Goal: Find contact information: Find contact information

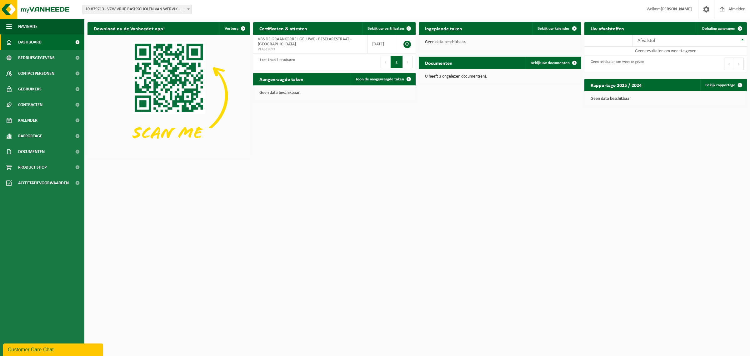
click at [121, 9] on span "10-879713 - VZW VRIJE BASISSCHOLEN VAN WERVIK - WERVIK" at bounding box center [137, 9] width 109 height 9
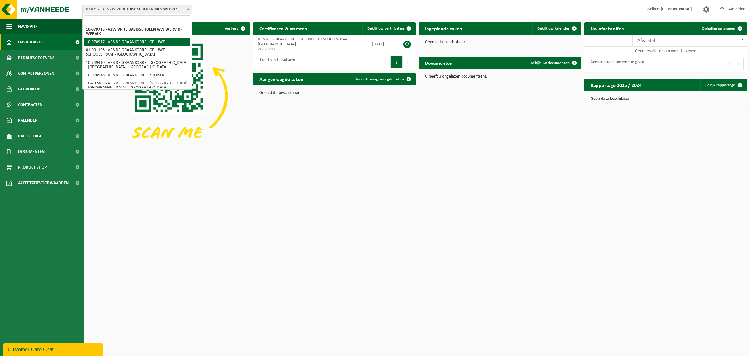
select select "155433"
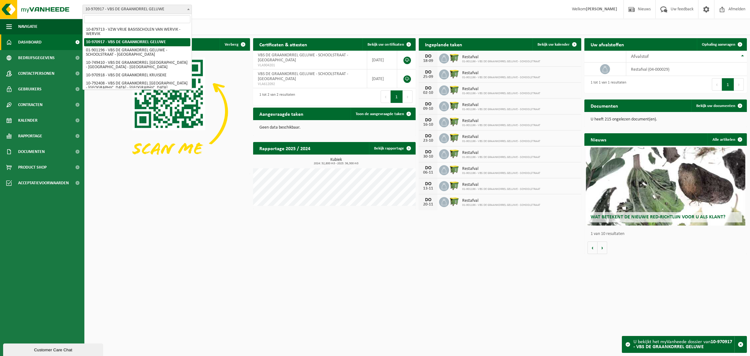
click at [126, 12] on span "10-970917 - VBS DE GRAANKORREL GELUWE" at bounding box center [137, 9] width 109 height 9
select select "21880"
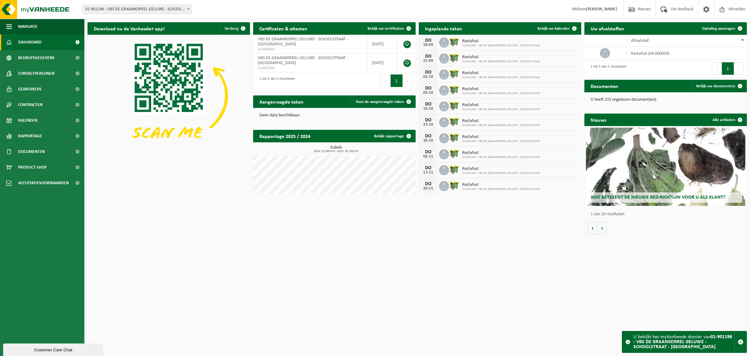
drag, startPoint x: 0, startPoint y: 0, endPoint x: 120, endPoint y: 9, distance: 120.7
click at [120, 9] on span "01-901196 - VBS DE GRAANKORREL GELUWE - SCHOOLSTRAAT - [GEOGRAPHIC_DATA]" at bounding box center [137, 9] width 109 height 9
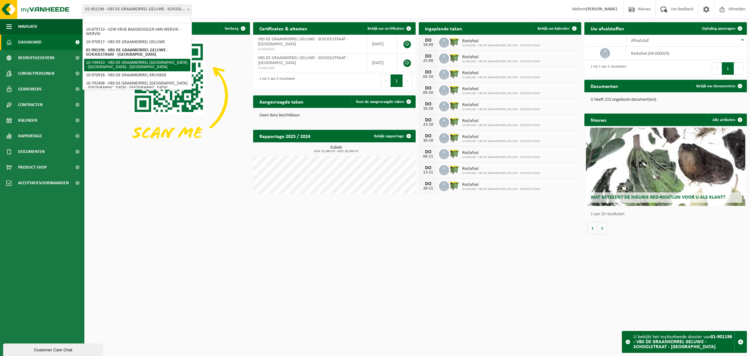
select select "23427"
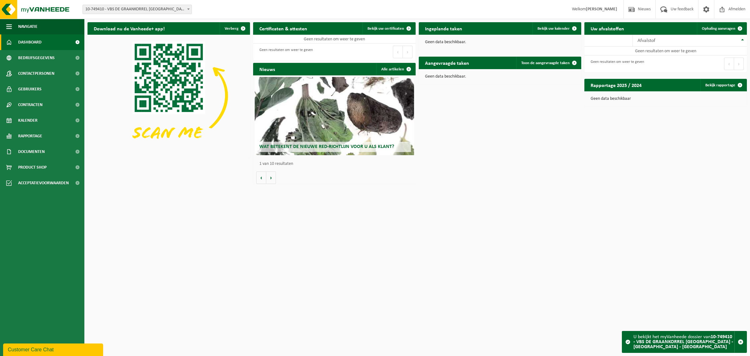
click at [310, 88] on div "Wat betekent de nieuwe RED-richtlijn voor u als klant?" at bounding box center [334, 116] width 159 height 78
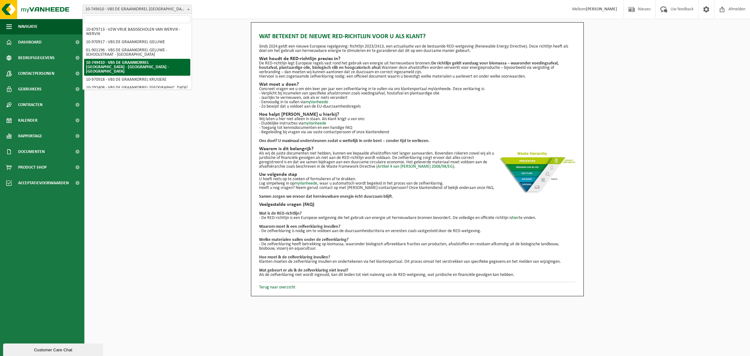
click at [144, 8] on span "10-749410 - VBS DE GRAANKORREL [GEOGRAPHIC_DATA] - [GEOGRAPHIC_DATA] - [GEOGRAP…" at bounding box center [137, 9] width 109 height 9
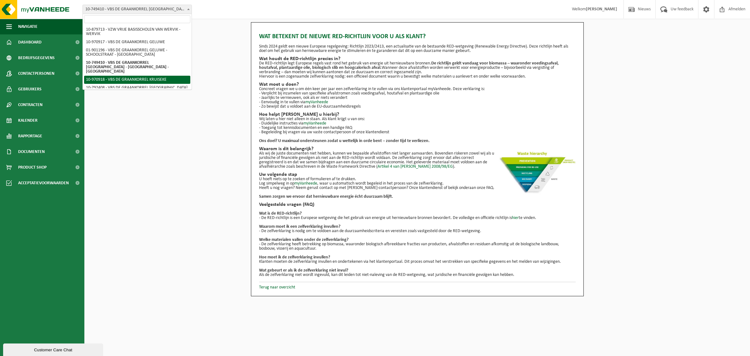
select select "155434"
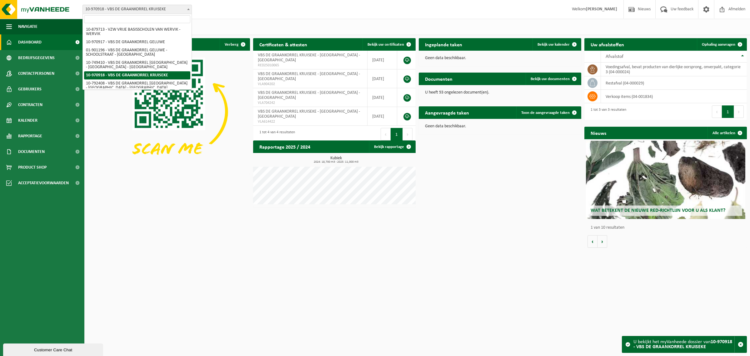
click at [135, 9] on span "10-970918 - VBS DE GRAANKORREL KRUISEKE" at bounding box center [137, 9] width 109 height 9
select select "30531"
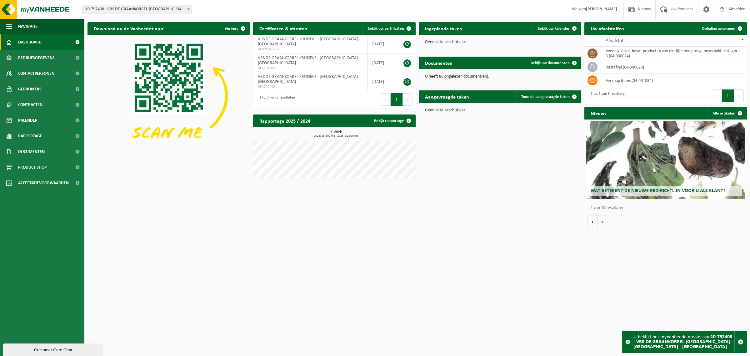
click at [131, 10] on span "10-792408 - VBS DE GRAANKORREL [GEOGRAPHIC_DATA] - [GEOGRAPHIC_DATA] - [GEOGRAP…" at bounding box center [137, 9] width 109 height 9
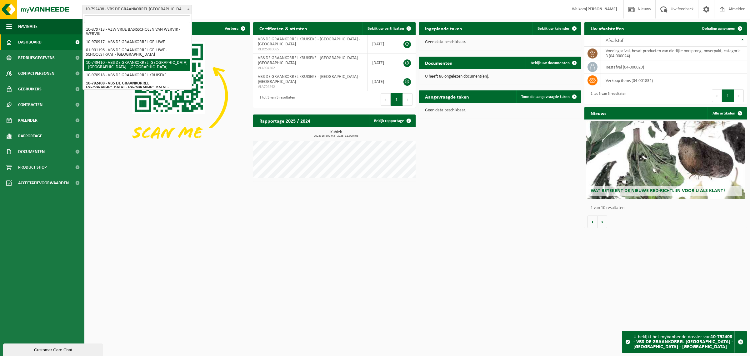
scroll to position [39, 0]
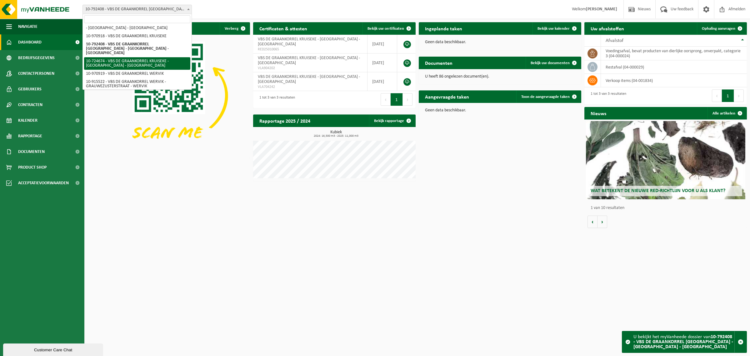
select select "23016"
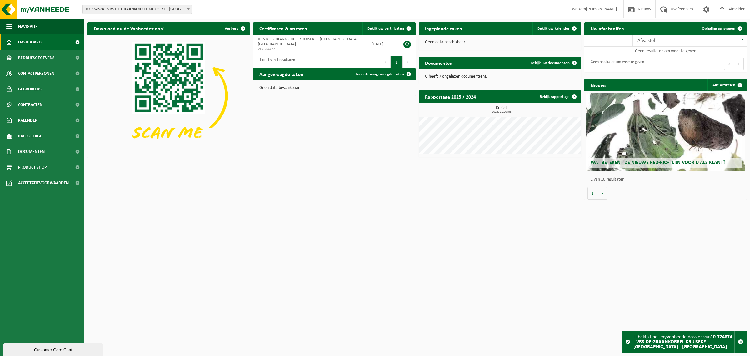
click at [127, 9] on span "10-724674 - VBS DE GRAANKORREL KRUISEKE - [GEOGRAPHIC_DATA] - [GEOGRAPHIC_DATA]" at bounding box center [137, 9] width 109 height 9
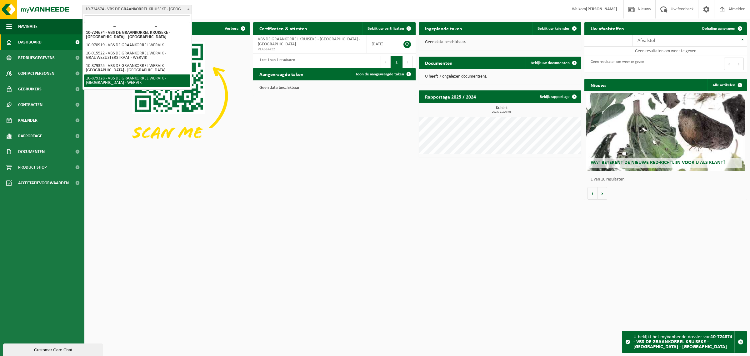
scroll to position [74, 0]
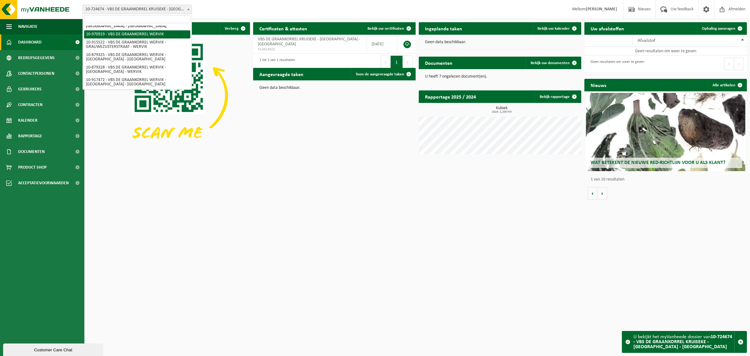
select select "155435"
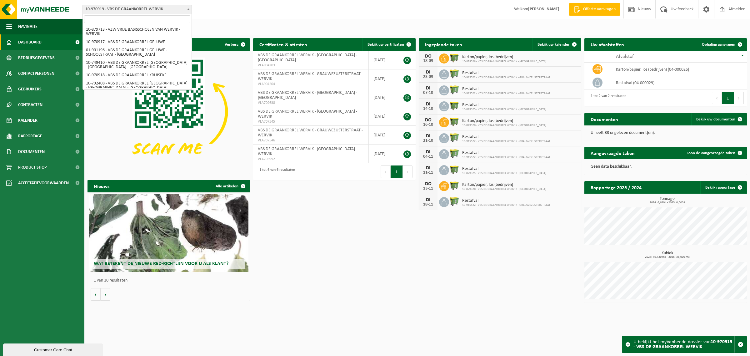
click at [133, 9] on span "10-970919 - VBS DE GRAANKORREL WERVIK" at bounding box center [137, 9] width 109 height 9
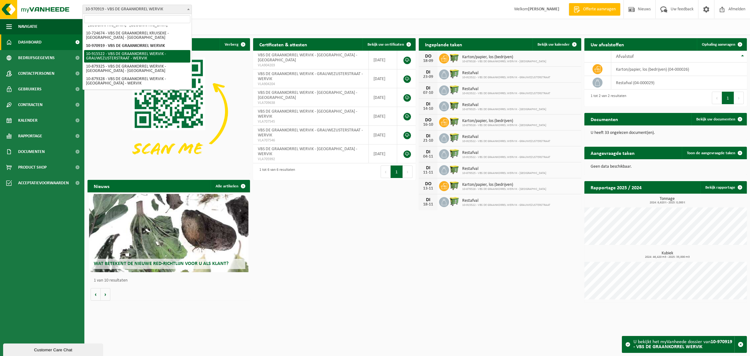
select select "127050"
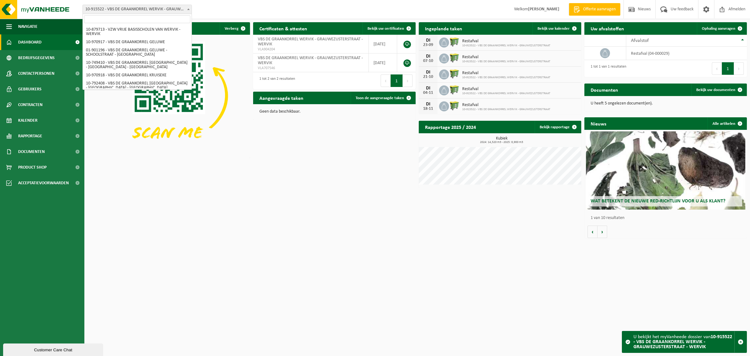
click at [139, 8] on span "10-915522 - VBS DE GRAANKORREL WERVIK - GRAUWEZUSTERSTRAAT - WERVIK" at bounding box center [137, 9] width 109 height 9
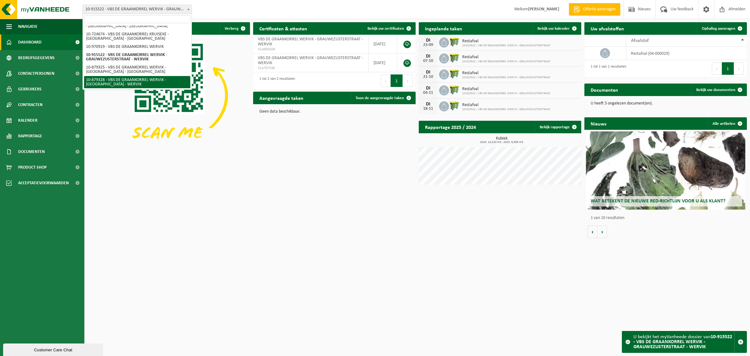
select select "108862"
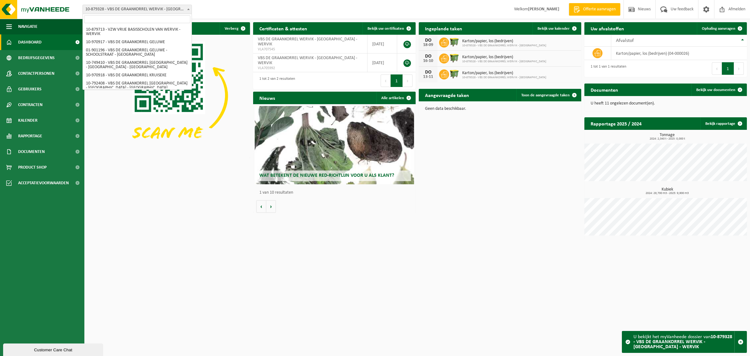
click at [150, 11] on span "10-879328 - VBS DE GRAANKORREL WERVIK - [GEOGRAPHIC_DATA] - WERVIK" at bounding box center [137, 9] width 109 height 9
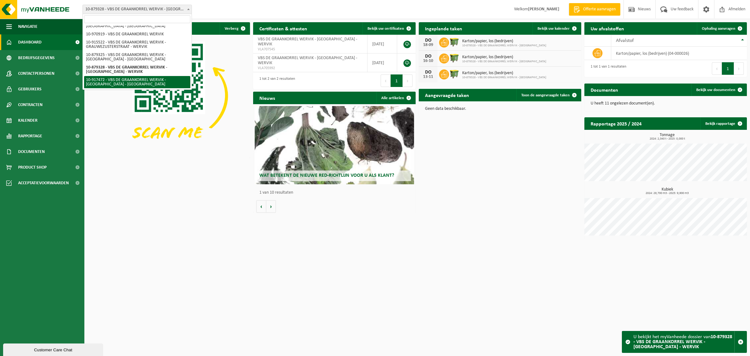
select select "128044"
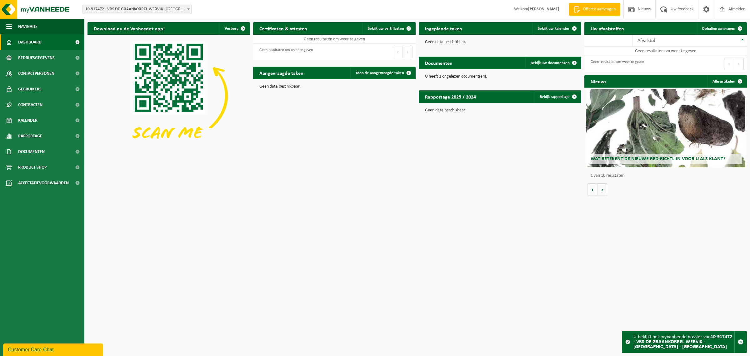
drag, startPoint x: 0, startPoint y: 0, endPoint x: 154, endPoint y: 7, distance: 154.2
click at [154, 7] on span "10-917472 - VBS DE GRAANKORREL WERVIK - [GEOGRAPHIC_DATA] - [GEOGRAPHIC_DATA]" at bounding box center [137, 9] width 109 height 9
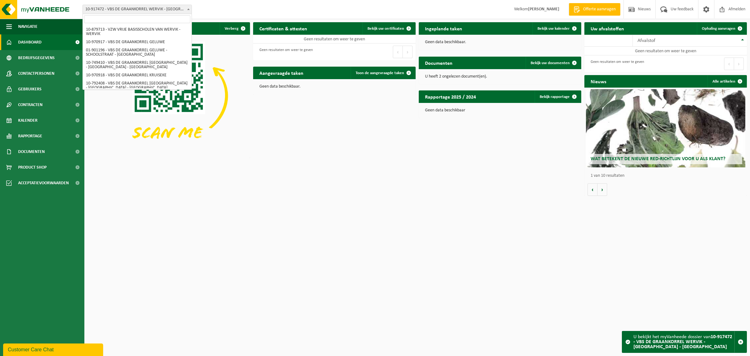
scroll to position [74, 0]
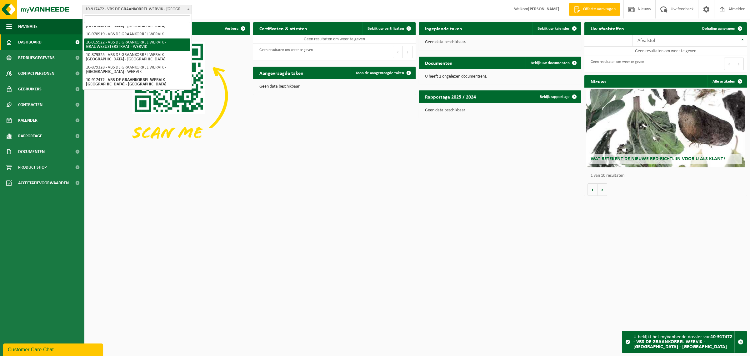
select select "127050"
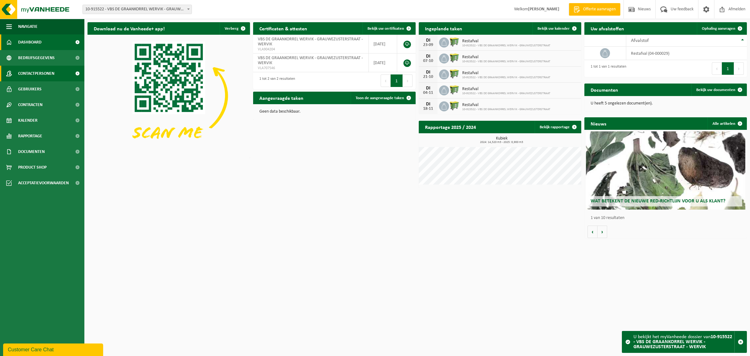
click at [46, 66] on span "Contactpersonen" at bounding box center [36, 74] width 36 height 16
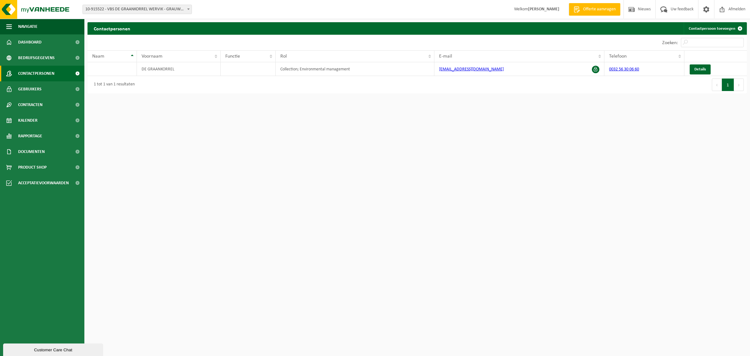
click at [113, 6] on span "10-915522 - VBS DE GRAANKORREL WERVIK - GRAUWEZUSTERSTRAAT - WERVIK" at bounding box center [137, 9] width 109 height 9
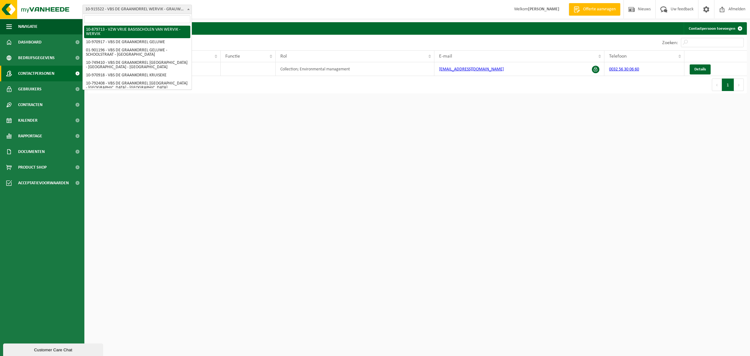
select select "109043"
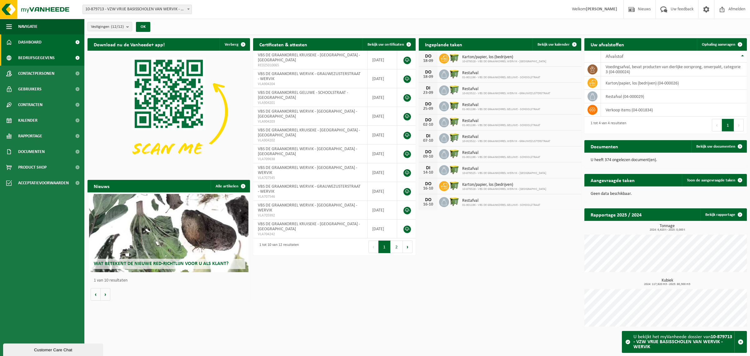
click at [47, 58] on span "Bedrijfsgegevens" at bounding box center [36, 58] width 37 height 16
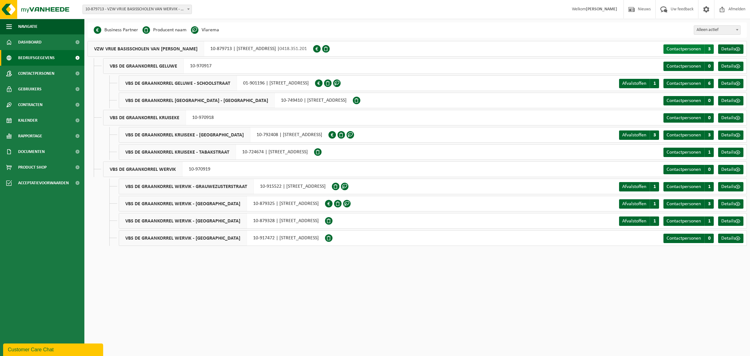
click at [683, 50] on span "Contactpersonen" at bounding box center [683, 49] width 34 height 5
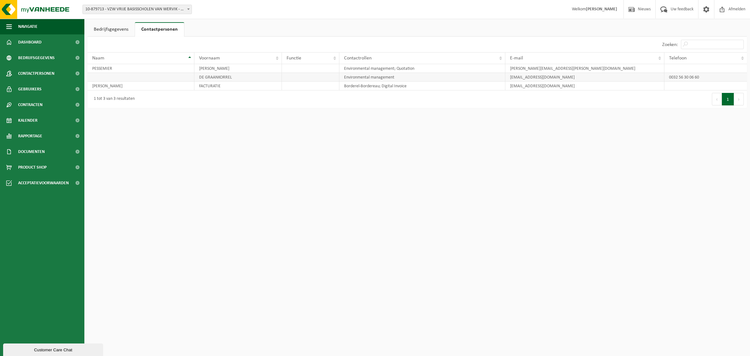
click at [252, 77] on td "DE GRAANKORREL" at bounding box center [237, 77] width 87 height 9
click at [115, 27] on link "Bedrijfsgegevens" at bounding box center [110, 29] width 47 height 14
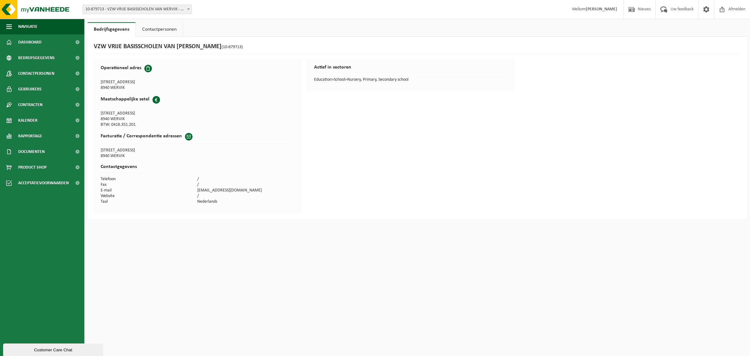
click at [185, 136] on span at bounding box center [188, 136] width 7 height 7
click at [160, 28] on link "Contactpersonen" at bounding box center [159, 29] width 47 height 14
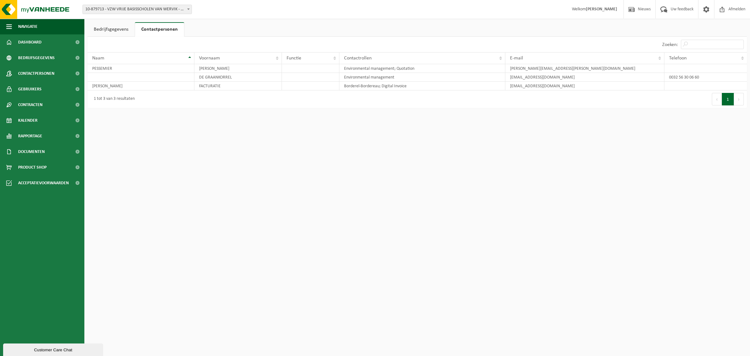
click at [108, 28] on link "Bedrijfsgegevens" at bounding box center [110, 29] width 47 height 14
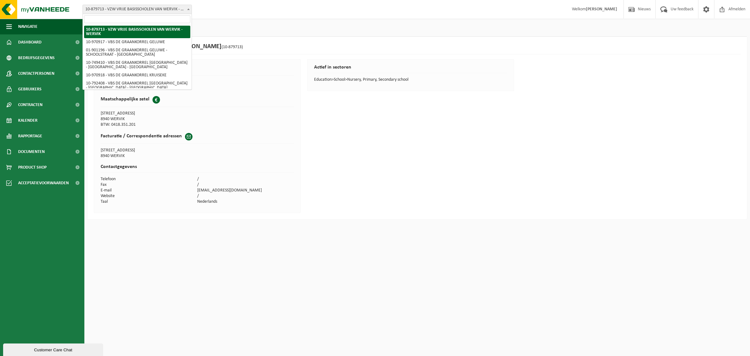
click at [132, 7] on span "10-879713 - VZW VRIJE BASISSCHOLEN VAN WERVIK - WERVIK" at bounding box center [137, 9] width 109 height 9
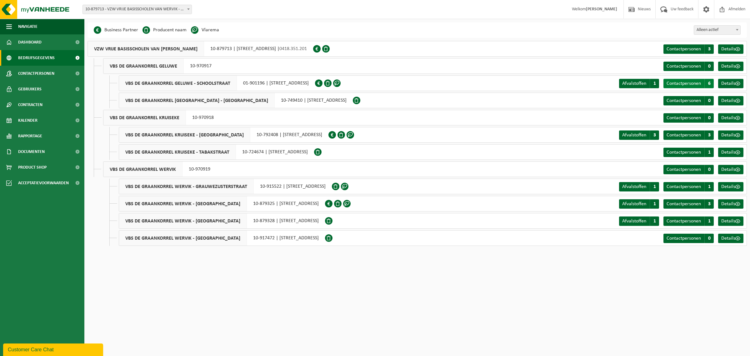
click at [691, 84] on span "Contactpersonen" at bounding box center [683, 83] width 34 height 5
click at [683, 220] on span "Contactpersonen" at bounding box center [683, 220] width 34 height 5
click at [674, 82] on span "Contactpersonen" at bounding box center [683, 83] width 34 height 5
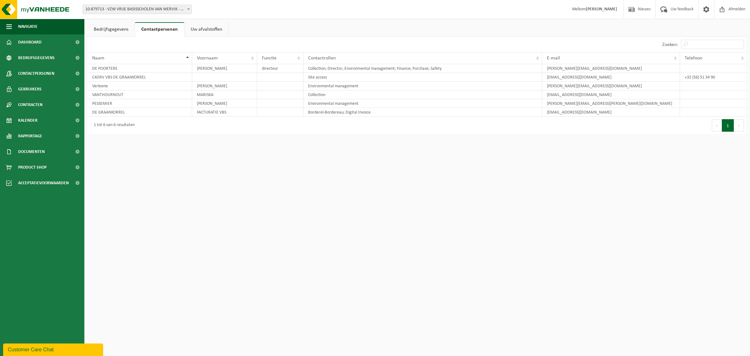
click at [127, 11] on span "10-879713 - VZW VRIJE BASISSCHOLEN VAN WERVIK - WERVIK" at bounding box center [137, 9] width 109 height 9
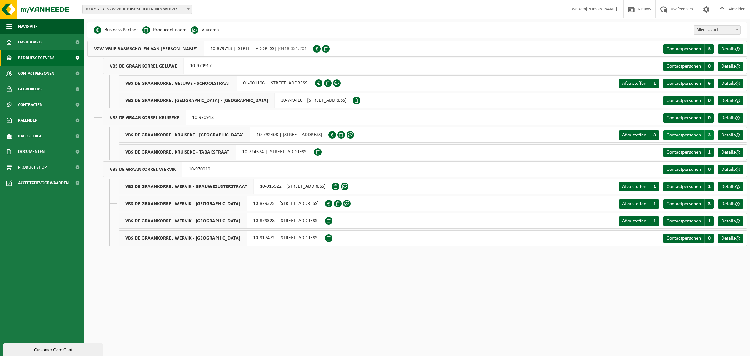
click at [677, 135] on span "Contactpersonen" at bounding box center [683, 134] width 34 height 5
click at [691, 152] on span "Contactpersonen" at bounding box center [683, 152] width 34 height 5
click at [690, 187] on span "Contactpersonen" at bounding box center [683, 186] width 34 height 5
click at [681, 205] on span "Contactpersonen" at bounding box center [683, 203] width 34 height 5
click at [680, 222] on span "Contactpersonen" at bounding box center [683, 220] width 34 height 5
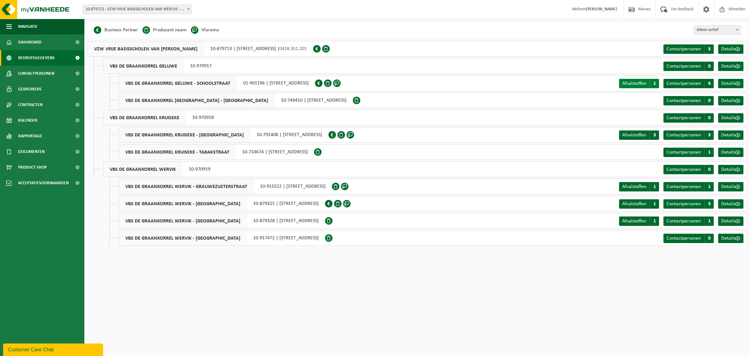
click at [626, 83] on span "Afvalstoffen" at bounding box center [634, 83] width 24 height 5
click at [632, 133] on span "Afvalstoffen" at bounding box center [634, 134] width 24 height 5
click at [633, 188] on span "Afvalstoffen" at bounding box center [634, 186] width 24 height 5
click at [631, 205] on span "Afvalstoffen" at bounding box center [634, 203] width 24 height 5
click at [630, 222] on span "Afvalstoffen" at bounding box center [634, 220] width 24 height 5
